Goal: Transaction & Acquisition: Register for event/course

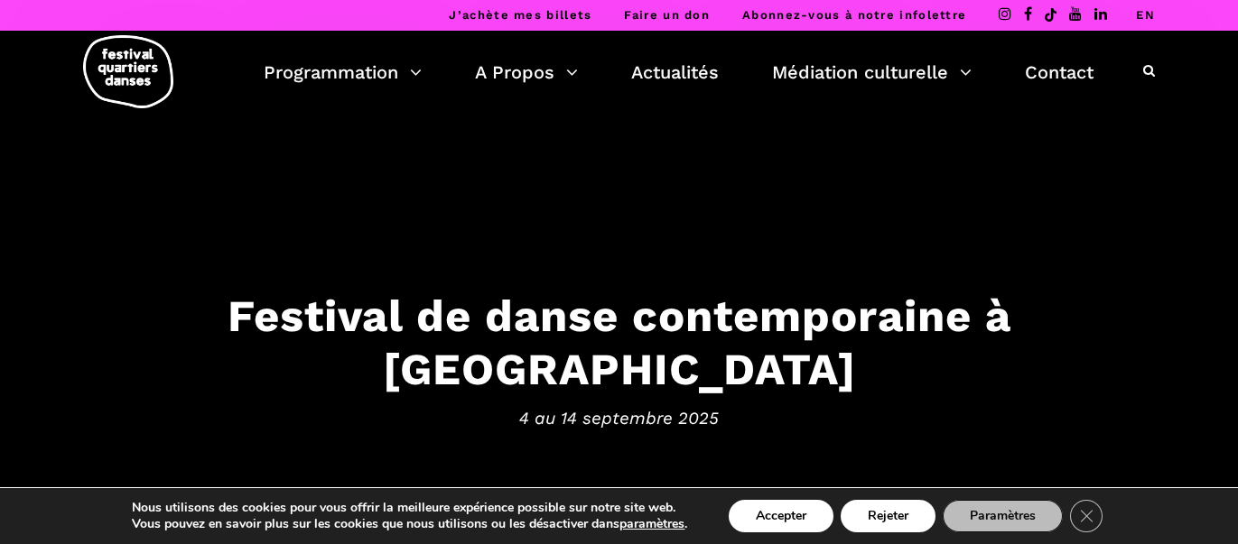
click at [1146, 67] on icon at bounding box center [1149, 70] width 12 height 13
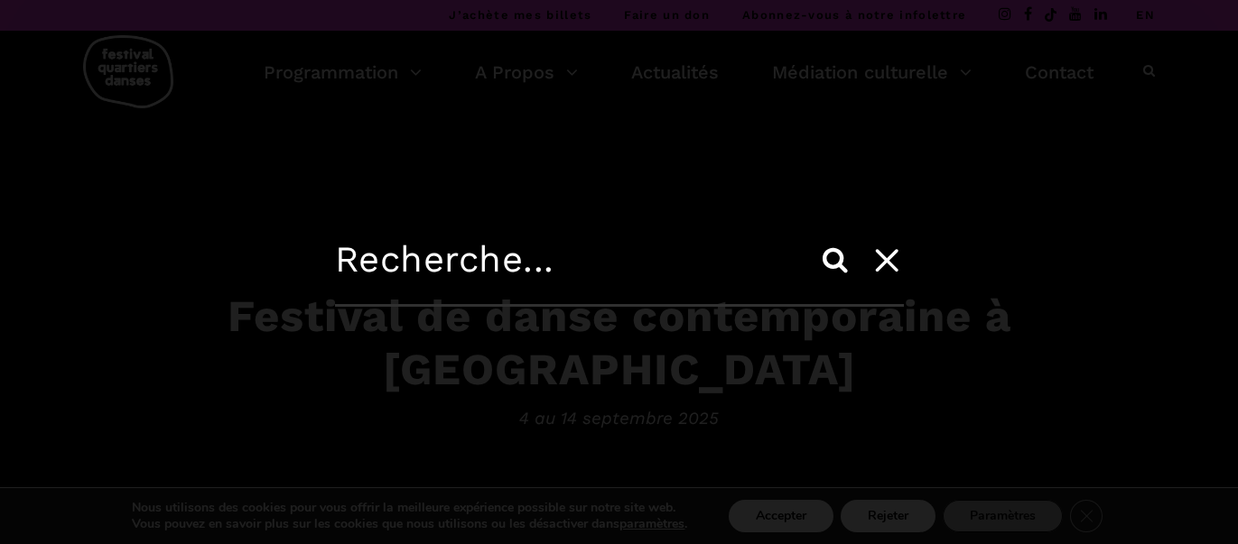
click at [526, 274] on input "text" at bounding box center [619, 272] width 569 height 69
type input "muses"
click at [837, 269] on input "Search" at bounding box center [834, 259] width 43 height 43
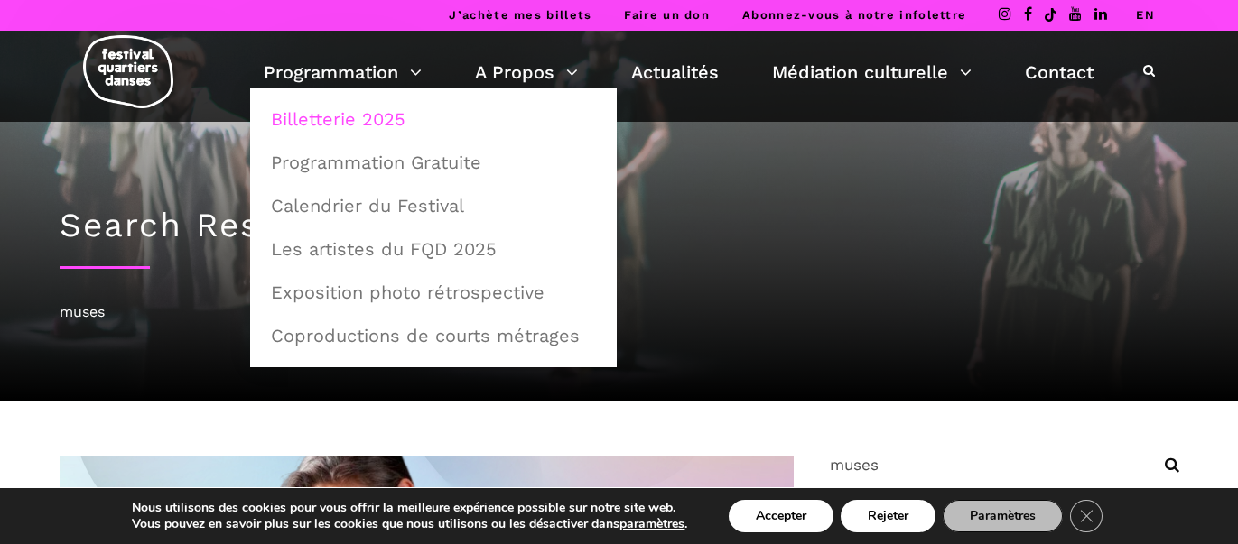
click at [368, 121] on link "Billetterie 2025" at bounding box center [433, 119] width 347 height 42
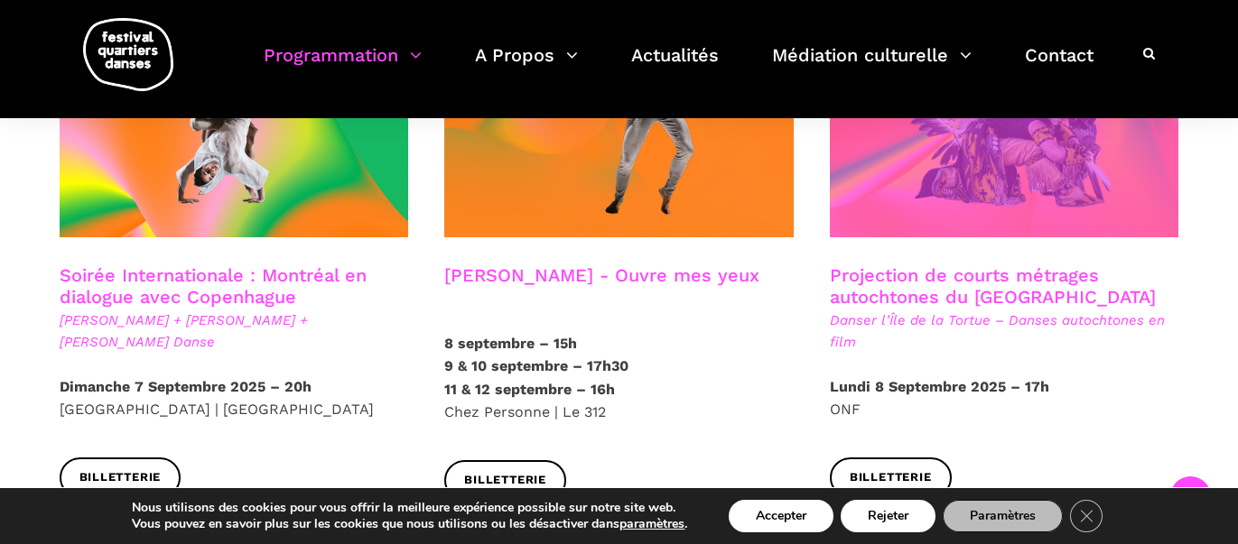
scroll to position [1089, 0]
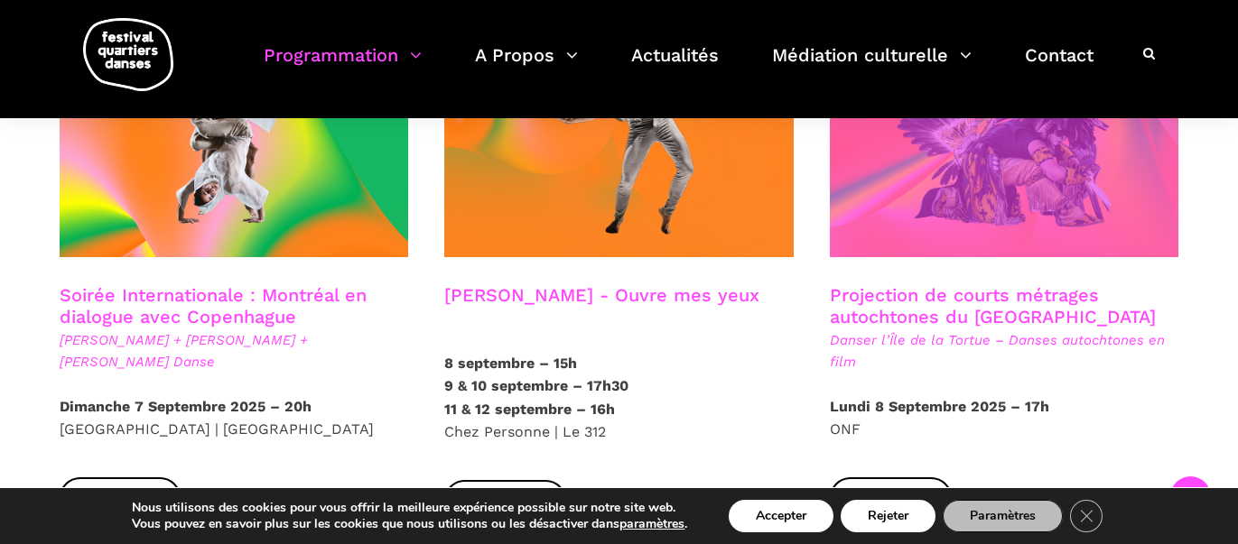
click at [1009, 201] on span at bounding box center [1004, 140] width 349 height 234
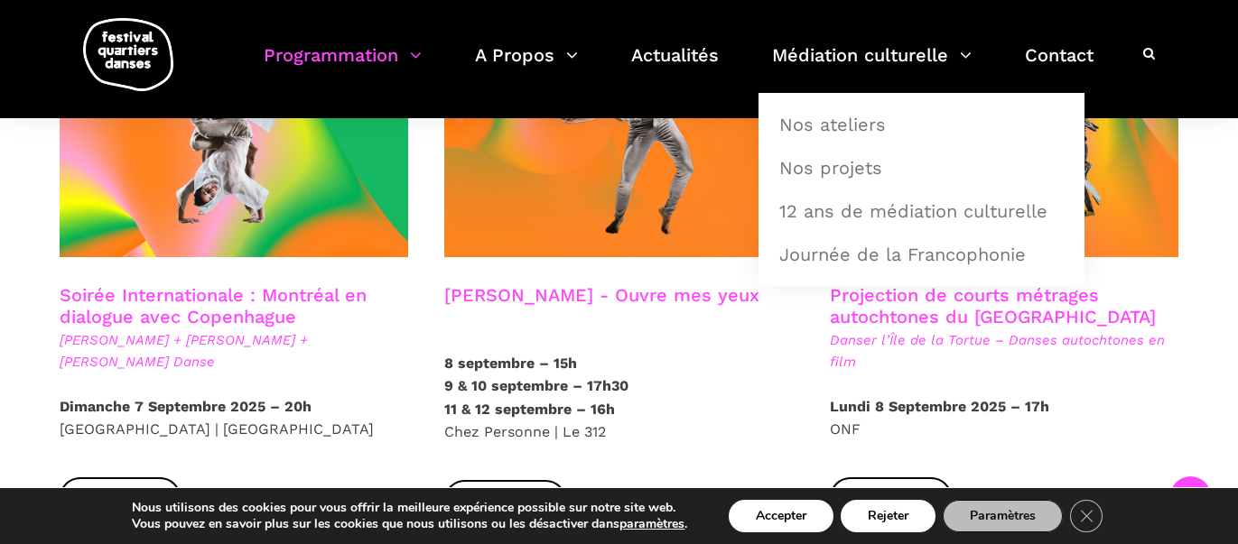
click at [1102, 366] on div "Projection de courts métrages autochtones du Québec Danser l’Île de la Tortue –…" at bounding box center [1004, 339] width 385 height 111
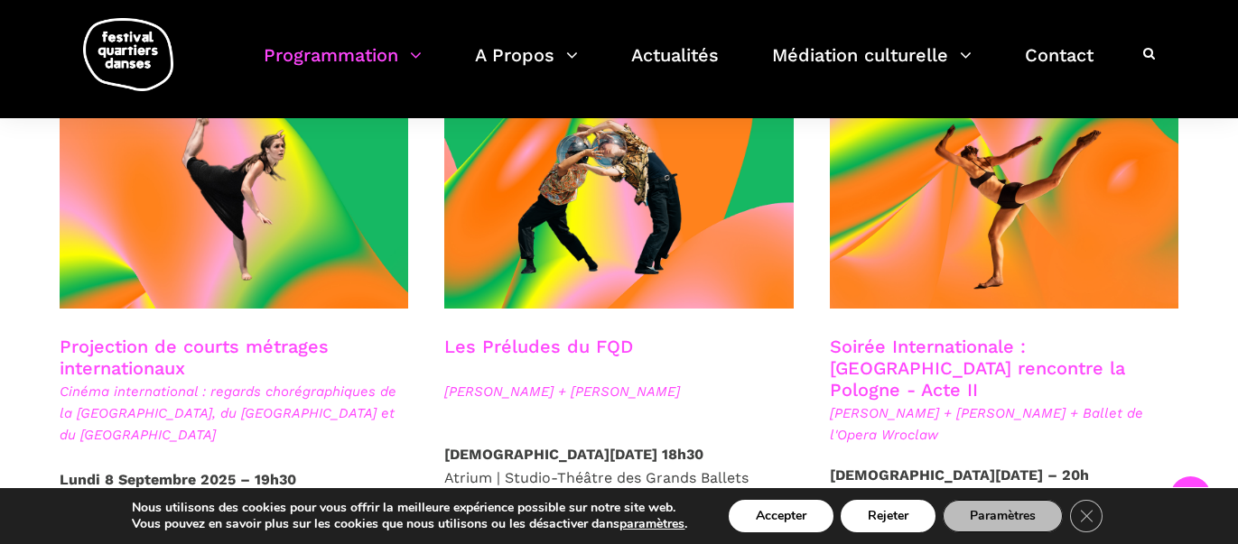
scroll to position [1530, 0]
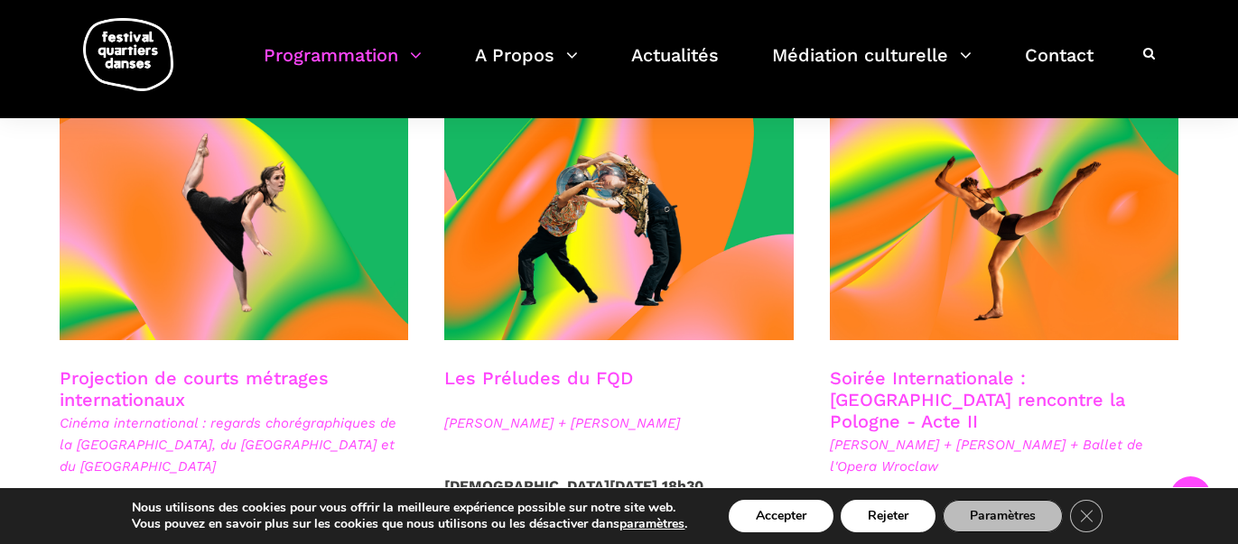
click at [210, 367] on h3 "Projection de courts métrages internationaux" at bounding box center [234, 389] width 349 height 45
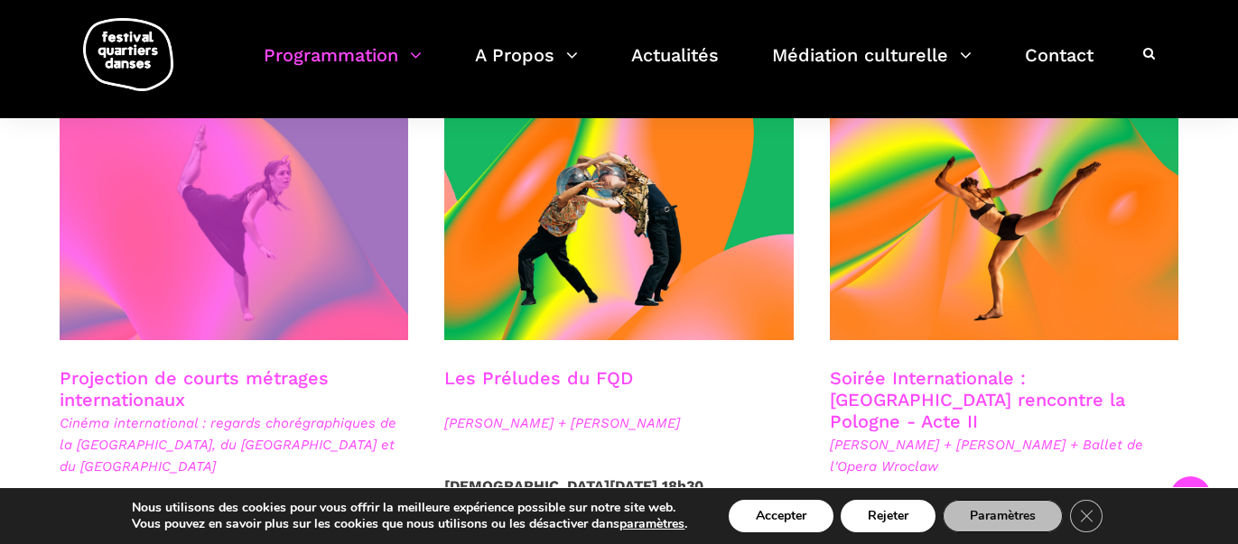
click at [293, 215] on span at bounding box center [234, 224] width 349 height 234
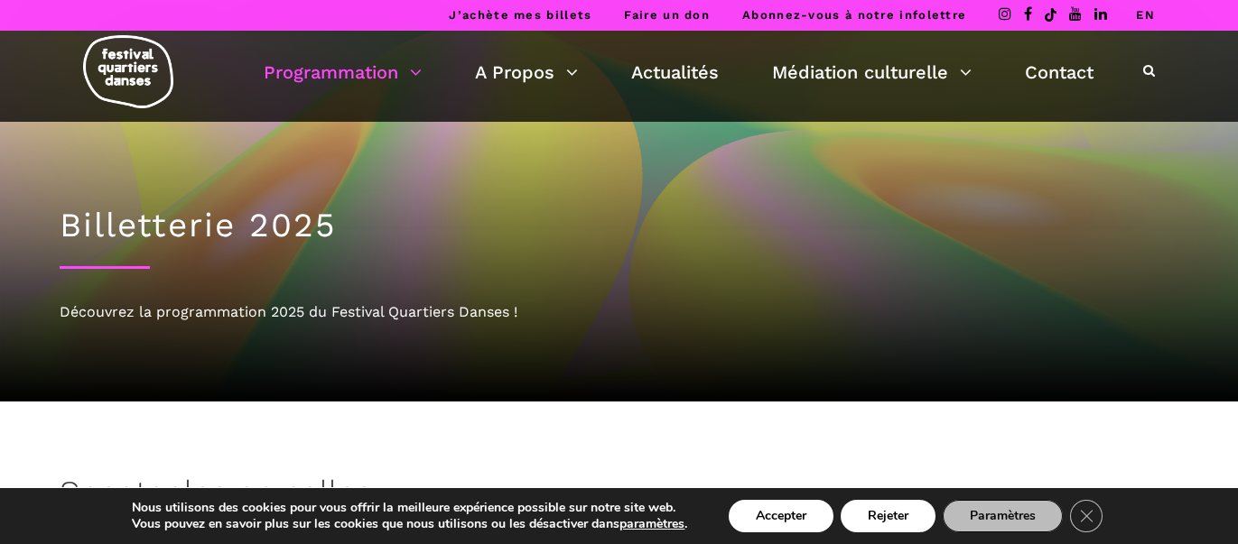
scroll to position [309, 0]
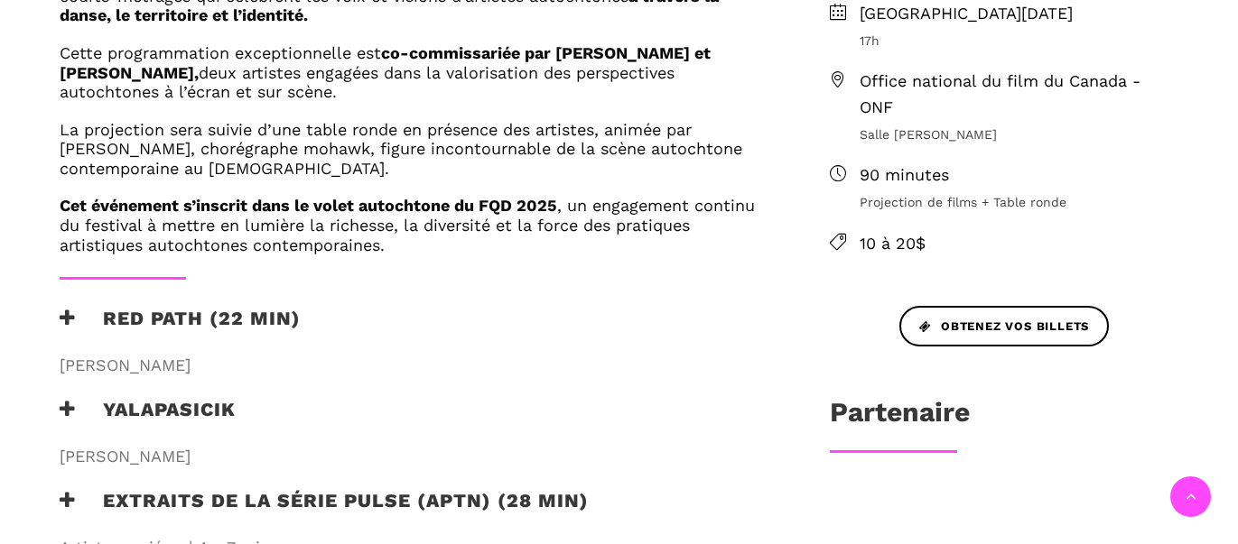
scroll to position [543, 0]
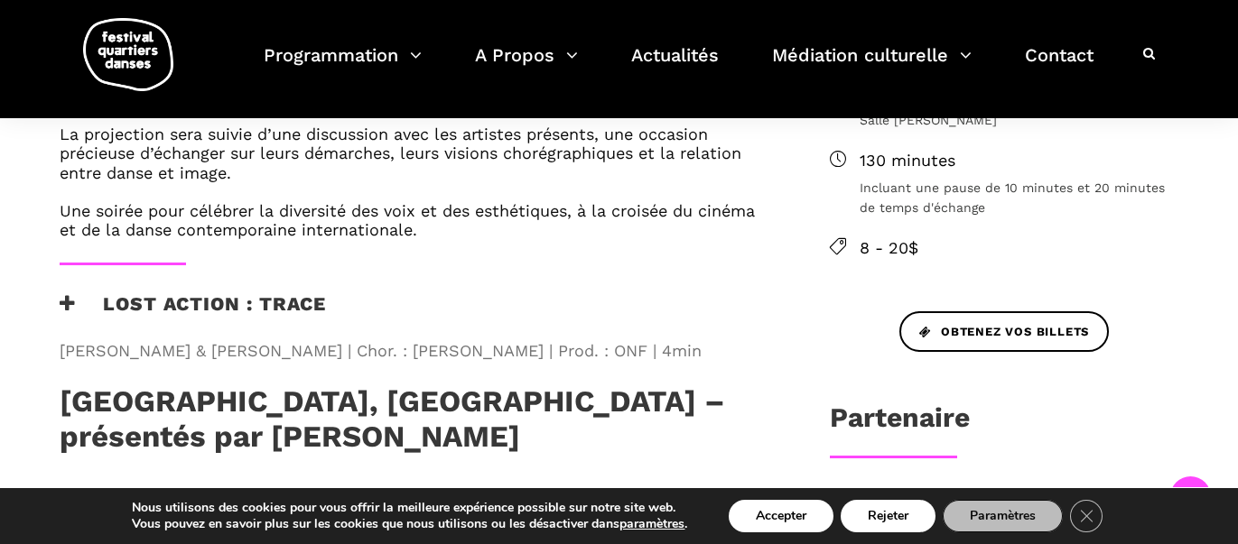
scroll to position [681, 0]
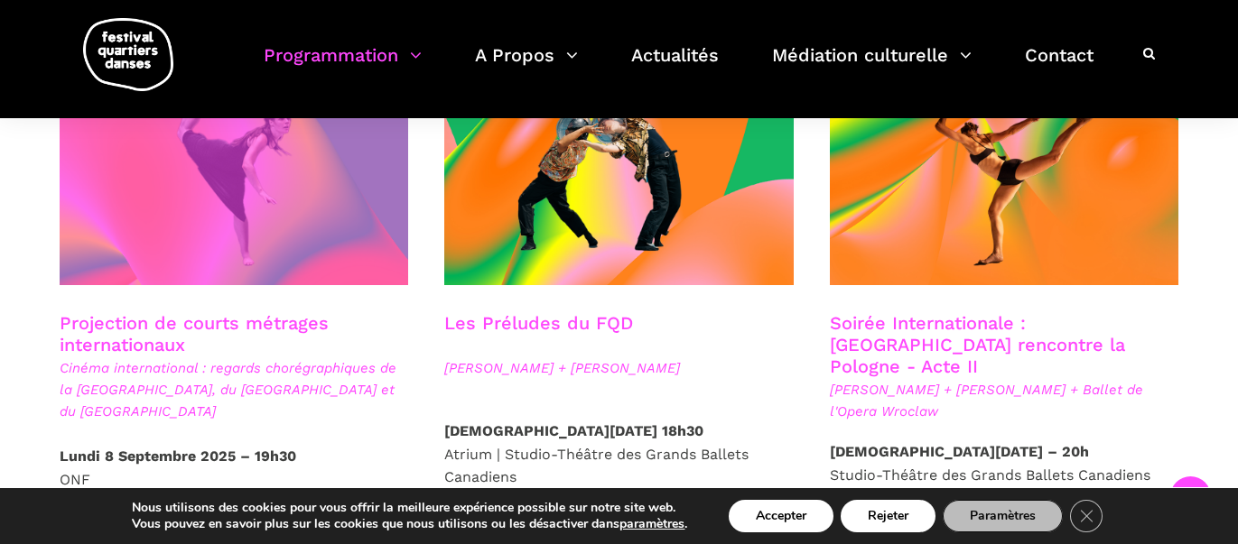
scroll to position [1589, 0]
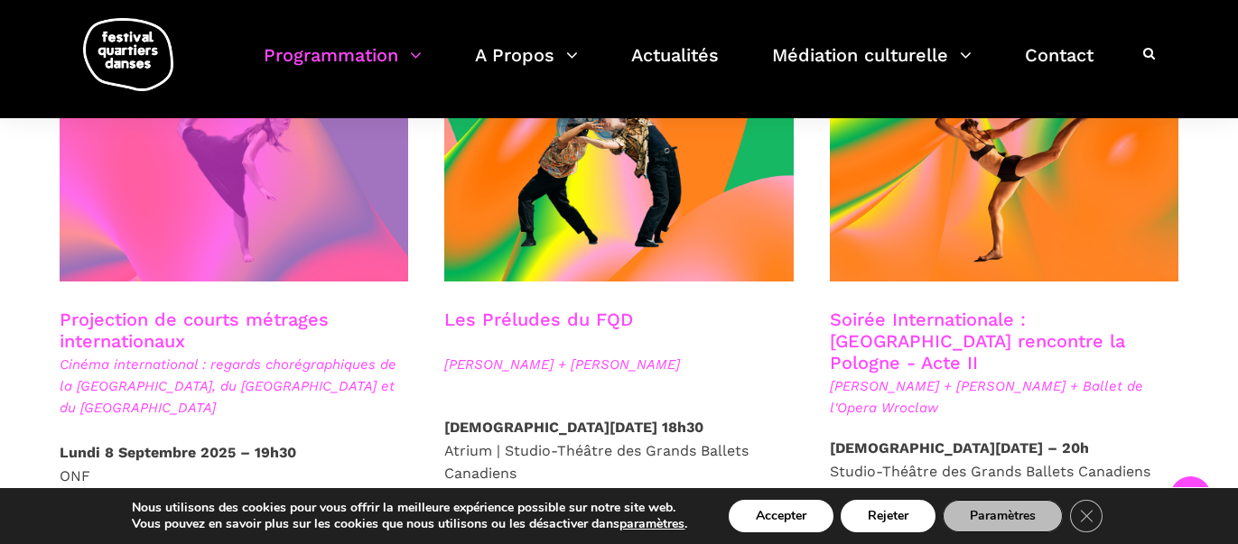
click at [286, 194] on span at bounding box center [234, 165] width 349 height 234
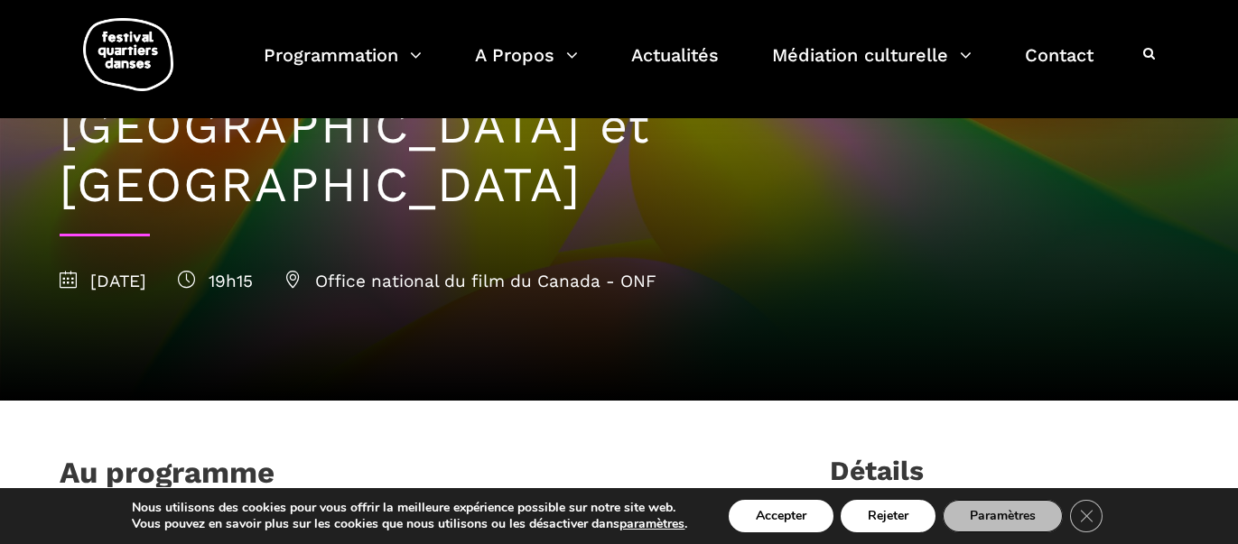
scroll to position [268, 0]
